Goal: Task Accomplishment & Management: Manage account settings

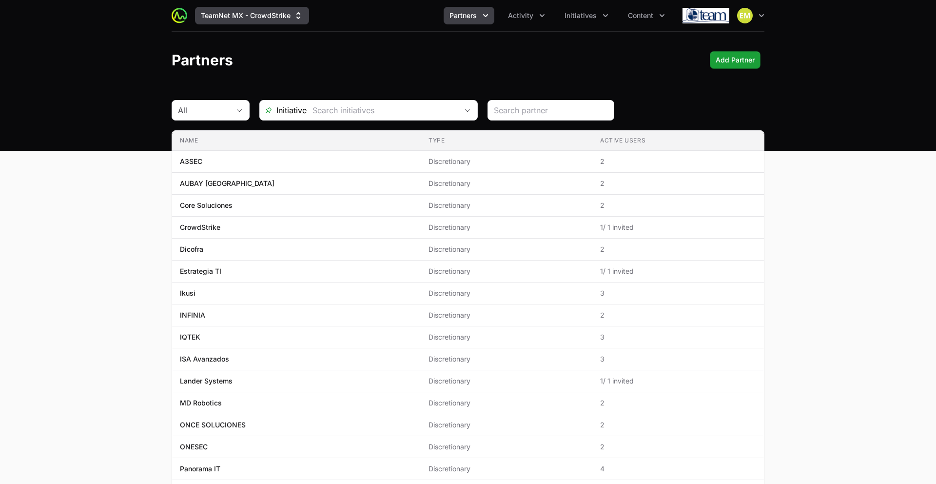
click at [244, 19] on button "TeamNet MX - CrowdStrike" at bounding box center [252, 16] width 114 height 18
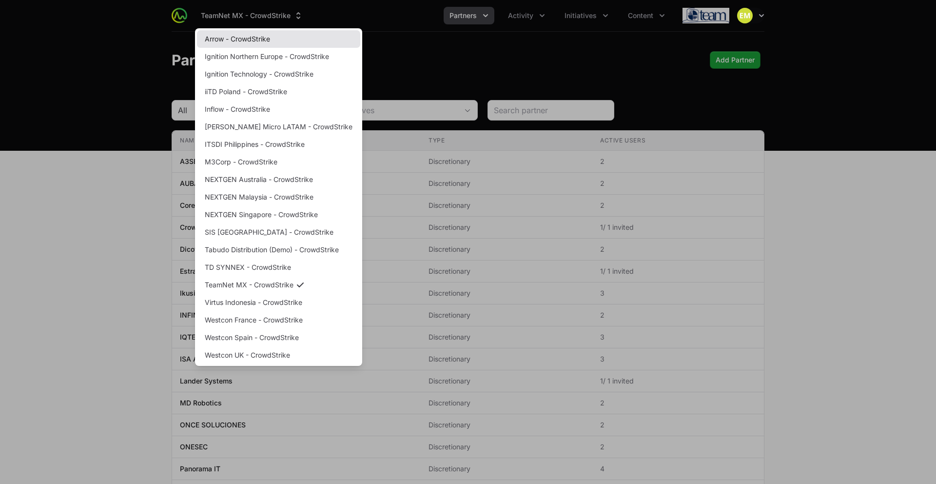
drag, startPoint x: 240, startPoint y: 29, endPoint x: 241, endPoint y: 38, distance: 8.3
click at [240, 30] on div "Arrow - CrowdStrike Ignition [GEOGRAPHIC_DATA] - CrowdStrike Ignition Technolog…" at bounding box center [278, 196] width 167 height 337
click at [241, 39] on link "Arrow - CrowdStrike" at bounding box center [278, 39] width 163 height 18
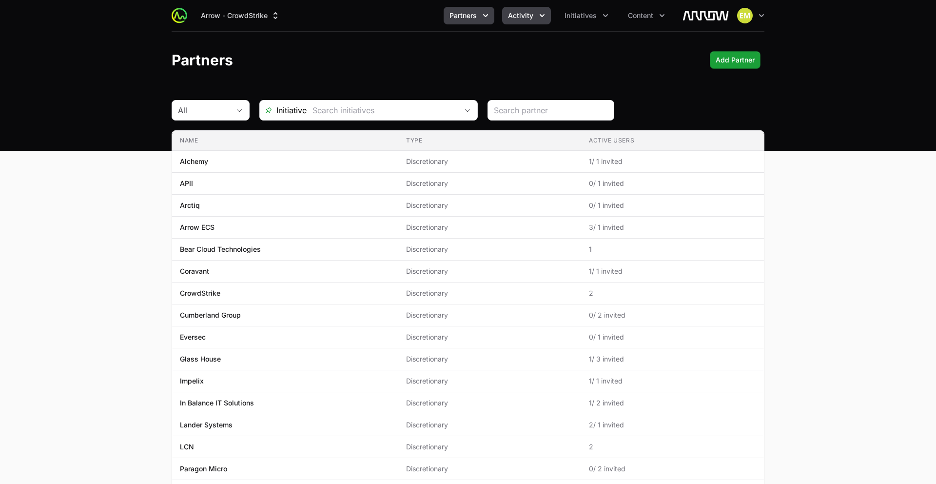
click at [519, 22] on button "Activity" at bounding box center [526, 16] width 49 height 18
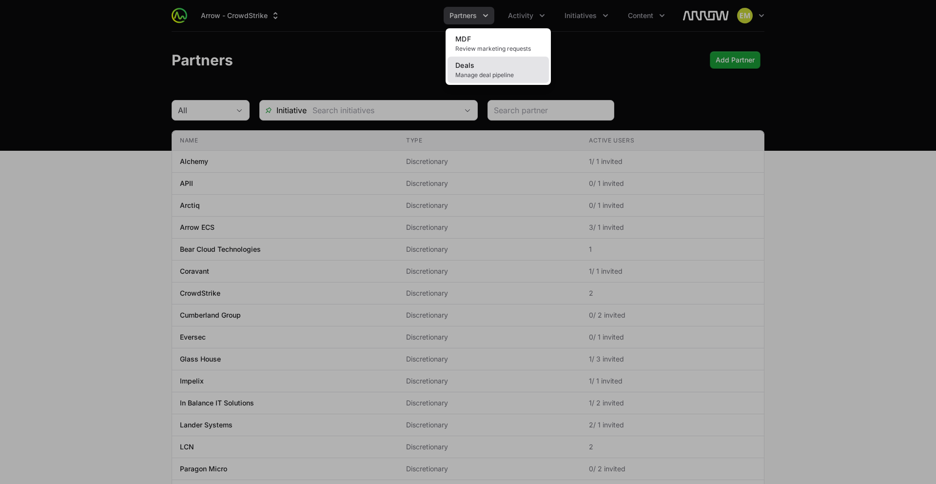
click at [488, 65] on link "Deals Manage deal pipeline" at bounding box center [497, 70] width 101 height 26
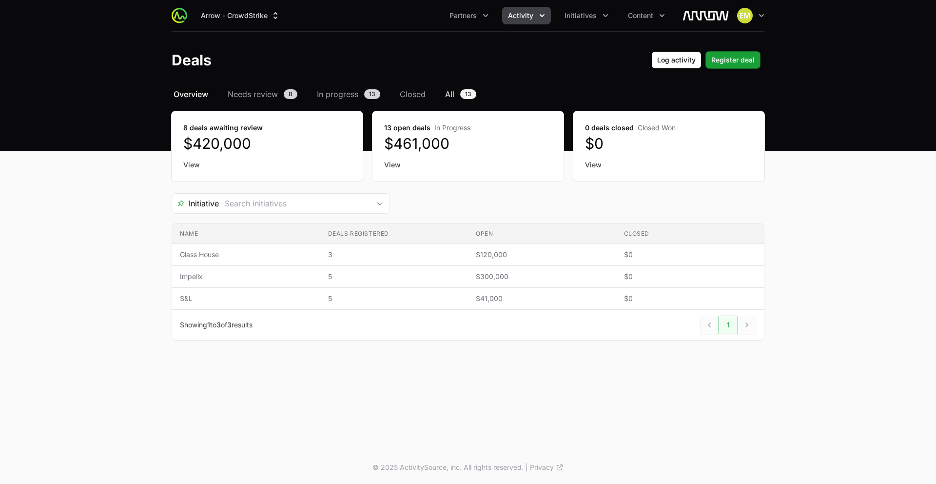
click at [450, 97] on span "All" at bounding box center [449, 94] width 9 height 12
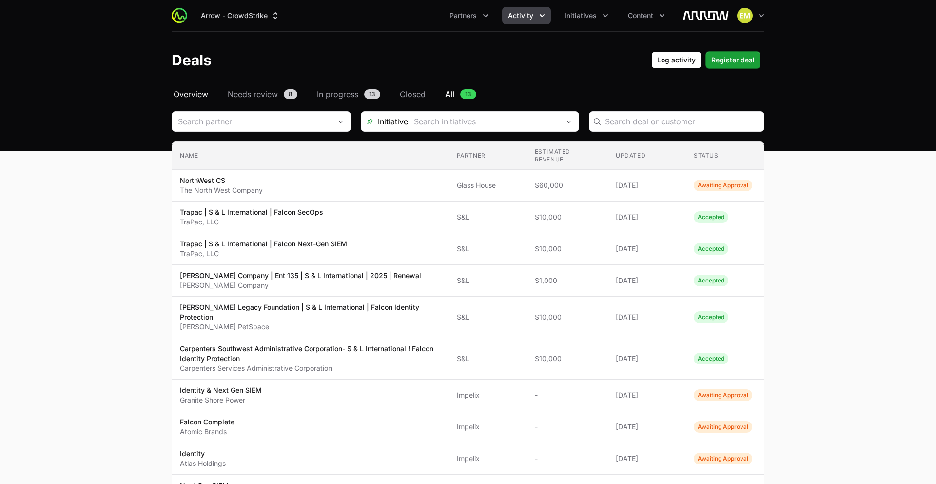
drag, startPoint x: 191, startPoint y: 94, endPoint x: 196, endPoint y: 96, distance: 5.2
click at [191, 94] on span "Overview" at bounding box center [191, 94] width 35 height 12
